Goal: Find specific page/section: Find specific page/section

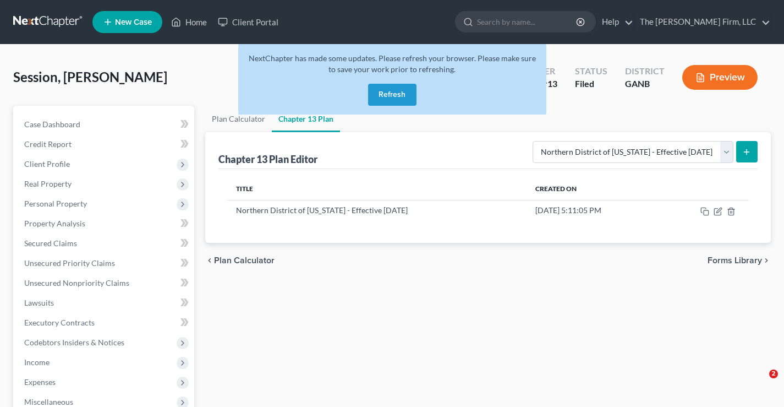
select select "2"
click at [394, 94] on button "Refresh" at bounding box center [392, 95] width 48 height 22
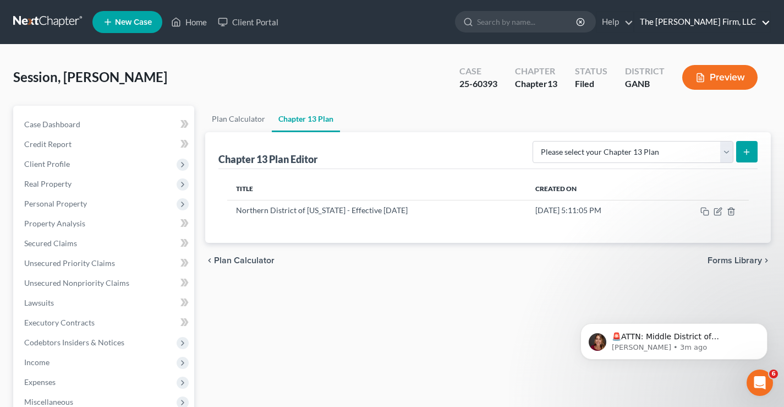
click at [732, 21] on link "The [PERSON_NAME] Firm, LLC" at bounding box center [703, 22] width 136 height 20
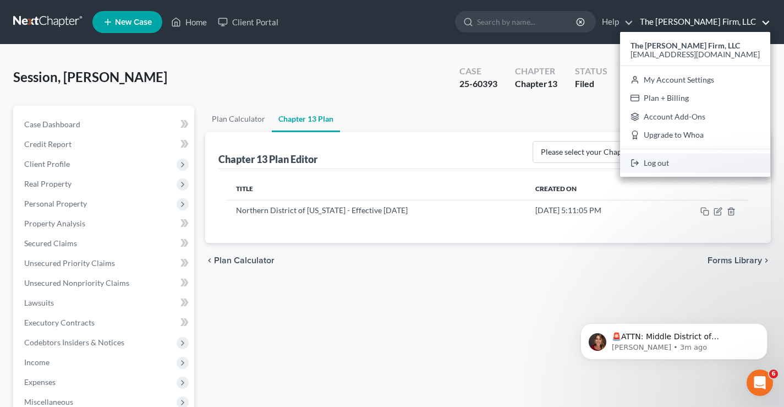
click at [708, 162] on link "Log out" at bounding box center [695, 163] width 150 height 19
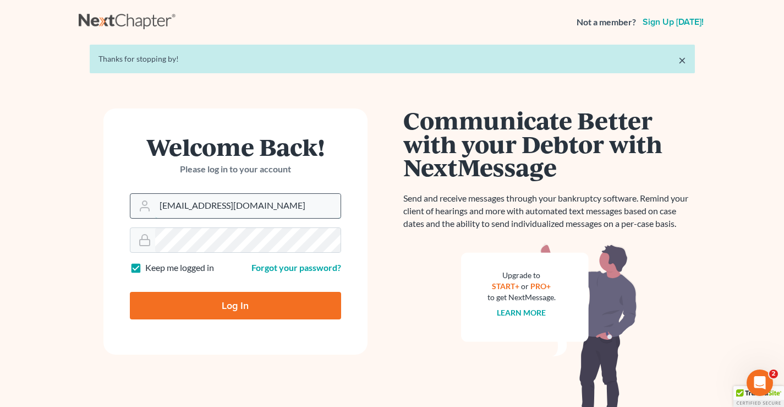
click at [260, 209] on input "[EMAIL_ADDRESS][DOMAIN_NAME]" at bounding box center [247, 206] width 185 height 24
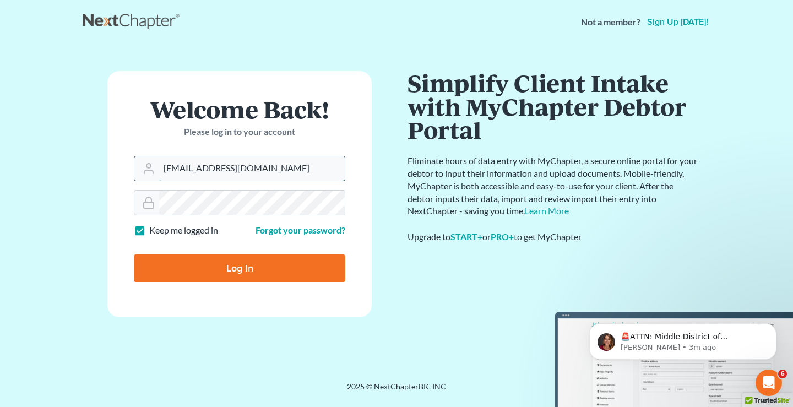
type input "chad@brannenlawfirm.com"
click at [169, 267] on input "Log In" at bounding box center [239, 268] width 211 height 28
type input "Thinking..."
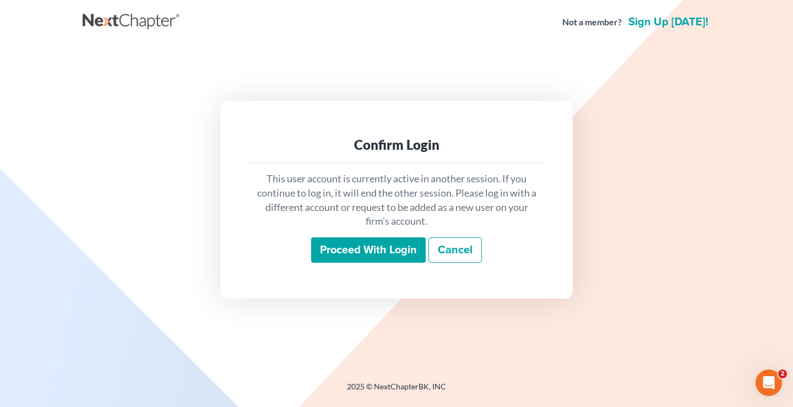
click at [452, 254] on link "Cancel" at bounding box center [454, 249] width 53 height 25
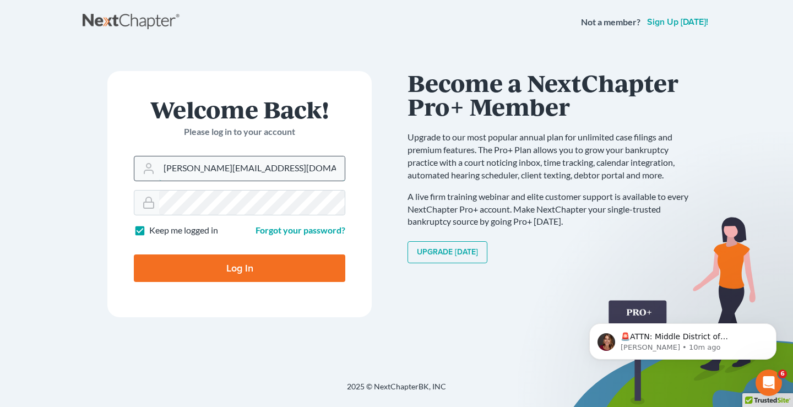
click at [282, 168] on input "[PERSON_NAME][EMAIL_ADDRESS][DOMAIN_NAME]" at bounding box center [251, 168] width 185 height 24
type input "[EMAIL_ADDRESS][DOMAIN_NAME]"
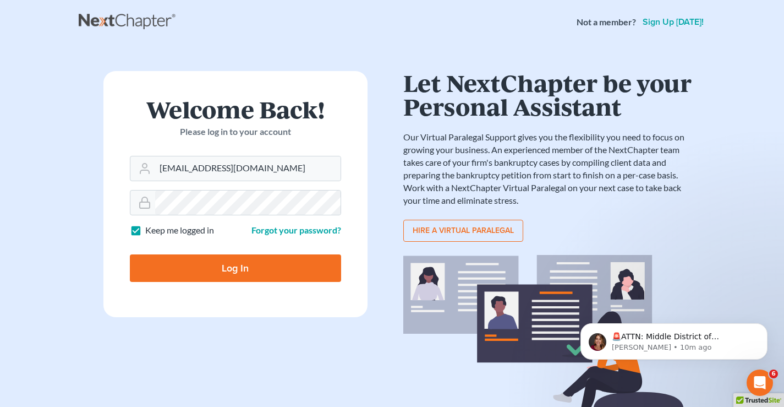
click at [229, 265] on input "Log In" at bounding box center [235, 268] width 211 height 28
type input "Thinking..."
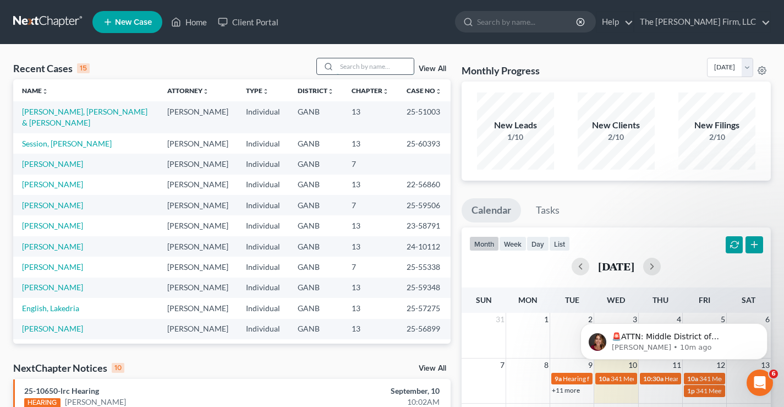
click at [362, 67] on input "search" at bounding box center [375, 66] width 77 height 16
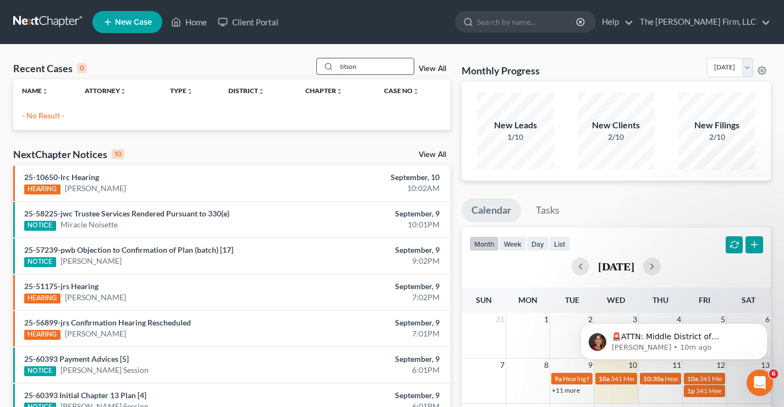
click at [344, 65] on input "titson" at bounding box center [375, 66] width 77 height 16
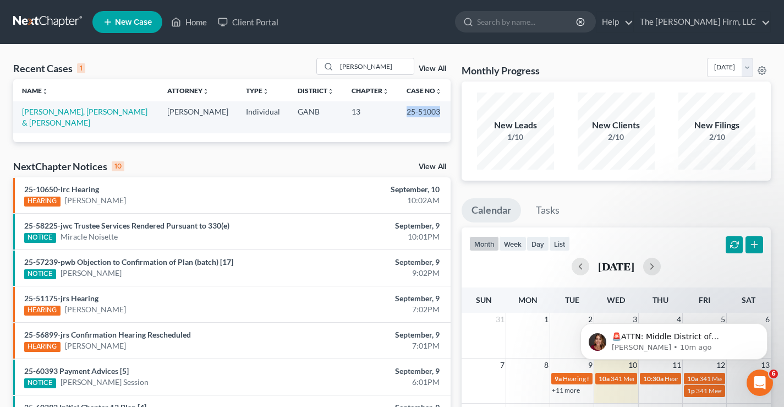
drag, startPoint x: 405, startPoint y: 108, endPoint x: 434, endPoint y: 111, distance: 29.8
click at [434, 111] on tr "Tutson, Victery & Millie Joseph Brannen Individual GANB 13 25-51003" at bounding box center [232, 116] width 438 height 31
copy tr "25-51003"
click at [365, 66] on input "tutson" at bounding box center [375, 66] width 77 height 16
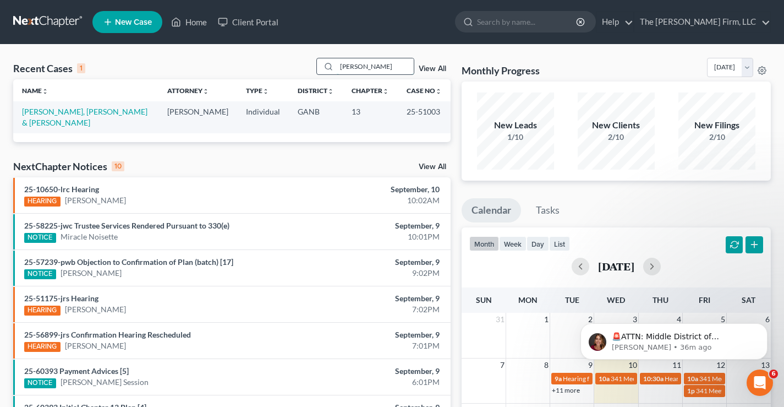
drag, startPoint x: 365, startPoint y: 66, endPoint x: 319, endPoint y: 61, distance: 47.0
click at [319, 61] on div "tutson" at bounding box center [365, 66] width 98 height 17
type input "gonzales"
click at [69, 114] on link "Gonzales, Sidney" at bounding box center [61, 117] width 79 height 20
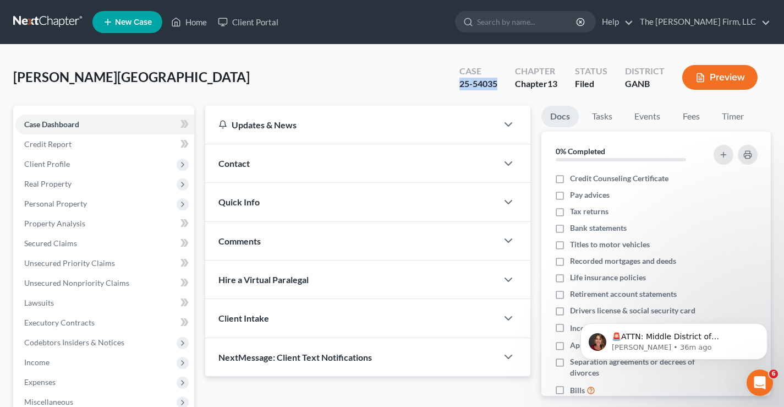
drag, startPoint x: 476, startPoint y: 83, endPoint x: 497, endPoint y: 83, distance: 20.9
click at [497, 83] on div "Case 25-54035" at bounding box center [479, 78] width 56 height 32
copy div "25-54035"
